Goal: Navigation & Orientation: Find specific page/section

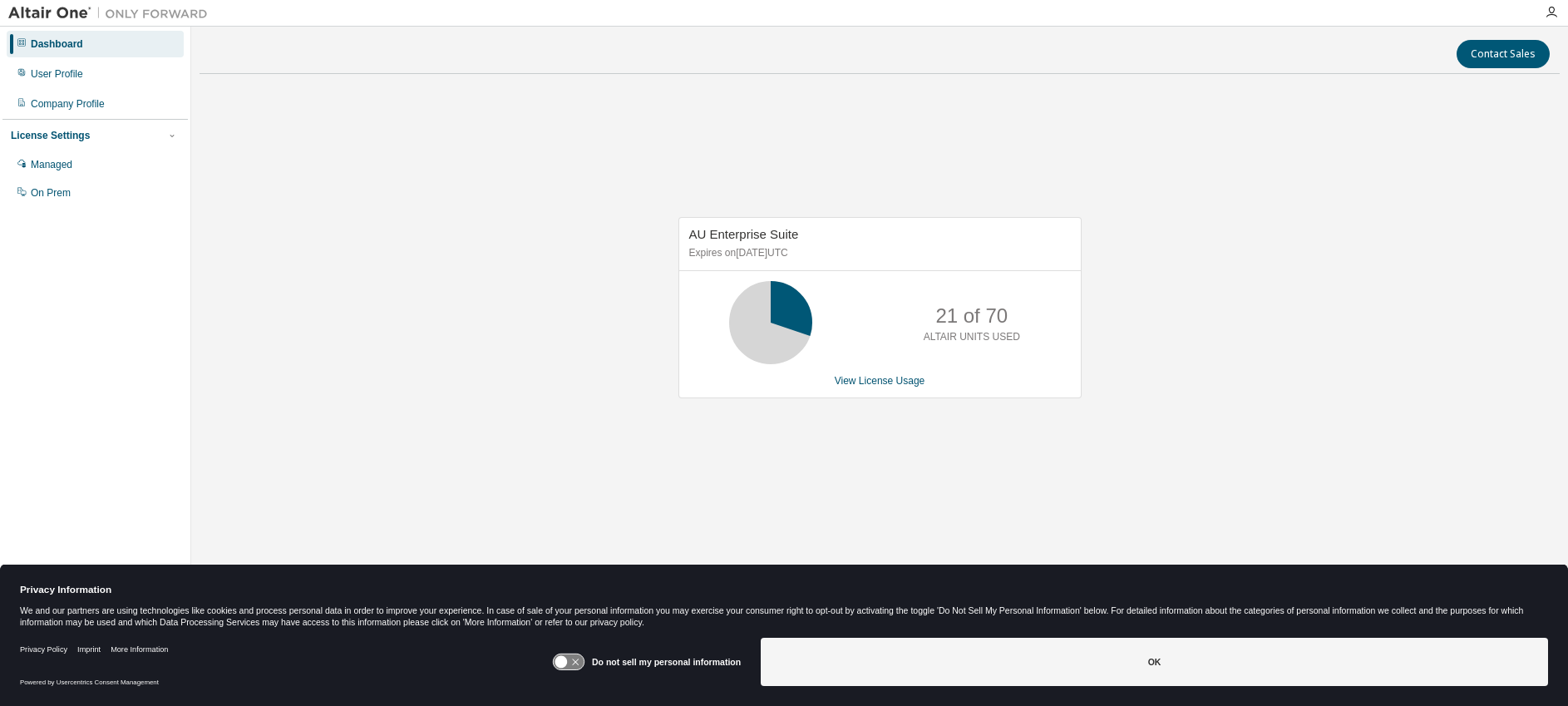
click at [643, 284] on div "AU Enterprise Suite Expires on [DATE] UTC 21 of 70 ALTAIR UNITS USED View Licen…" at bounding box center [879, 316] width 1360 height 459
click at [478, 263] on div "AU Enterprise Suite Expires on June 29, 2026 UTC 21 of 70 ALTAIR UNITS USED Vie…" at bounding box center [879, 316] width 1360 height 459
